Goal: Check status

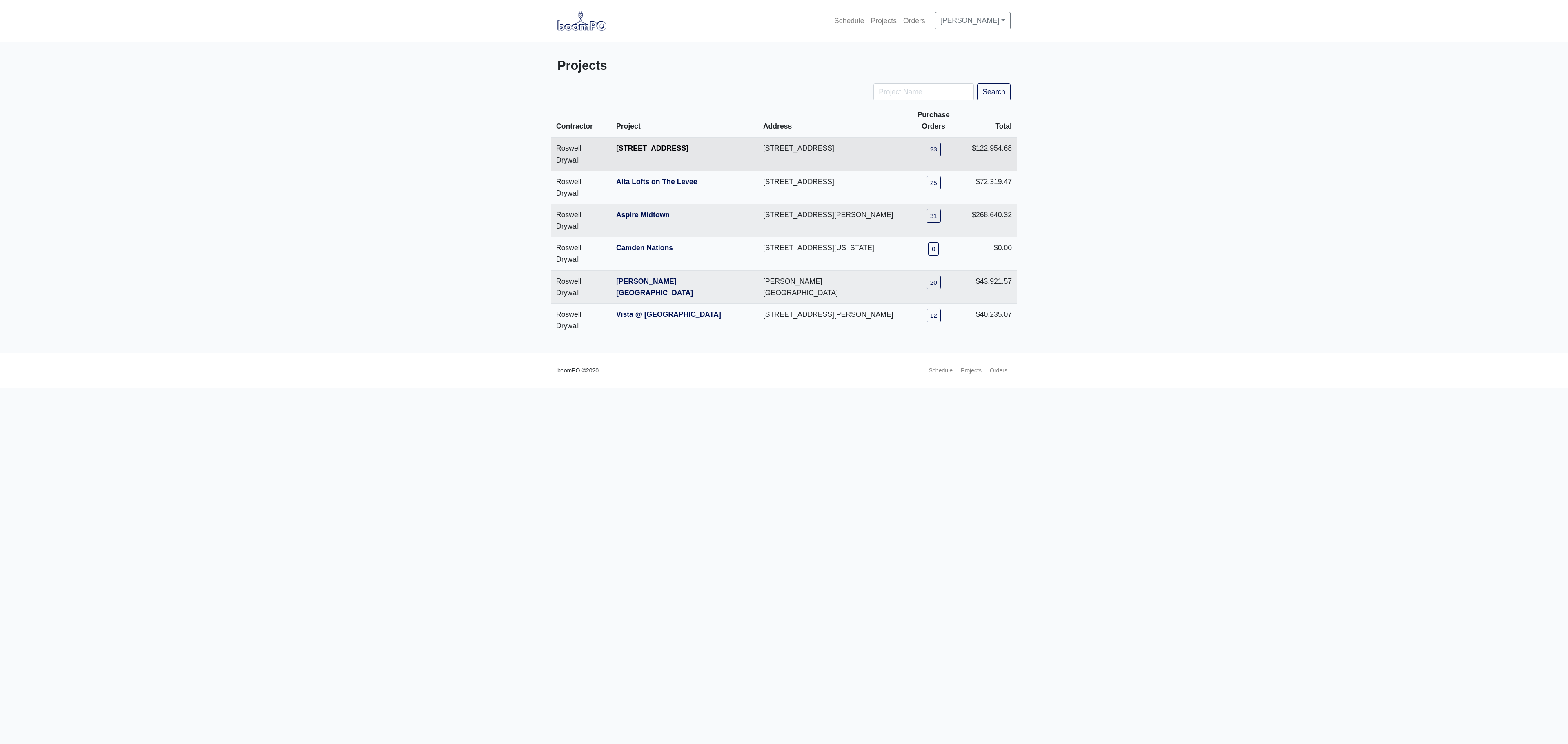
click at [637, 144] on link "[STREET_ADDRESS]" at bounding box center [652, 148] width 72 height 8
